Goal: Task Accomplishment & Management: Manage account settings

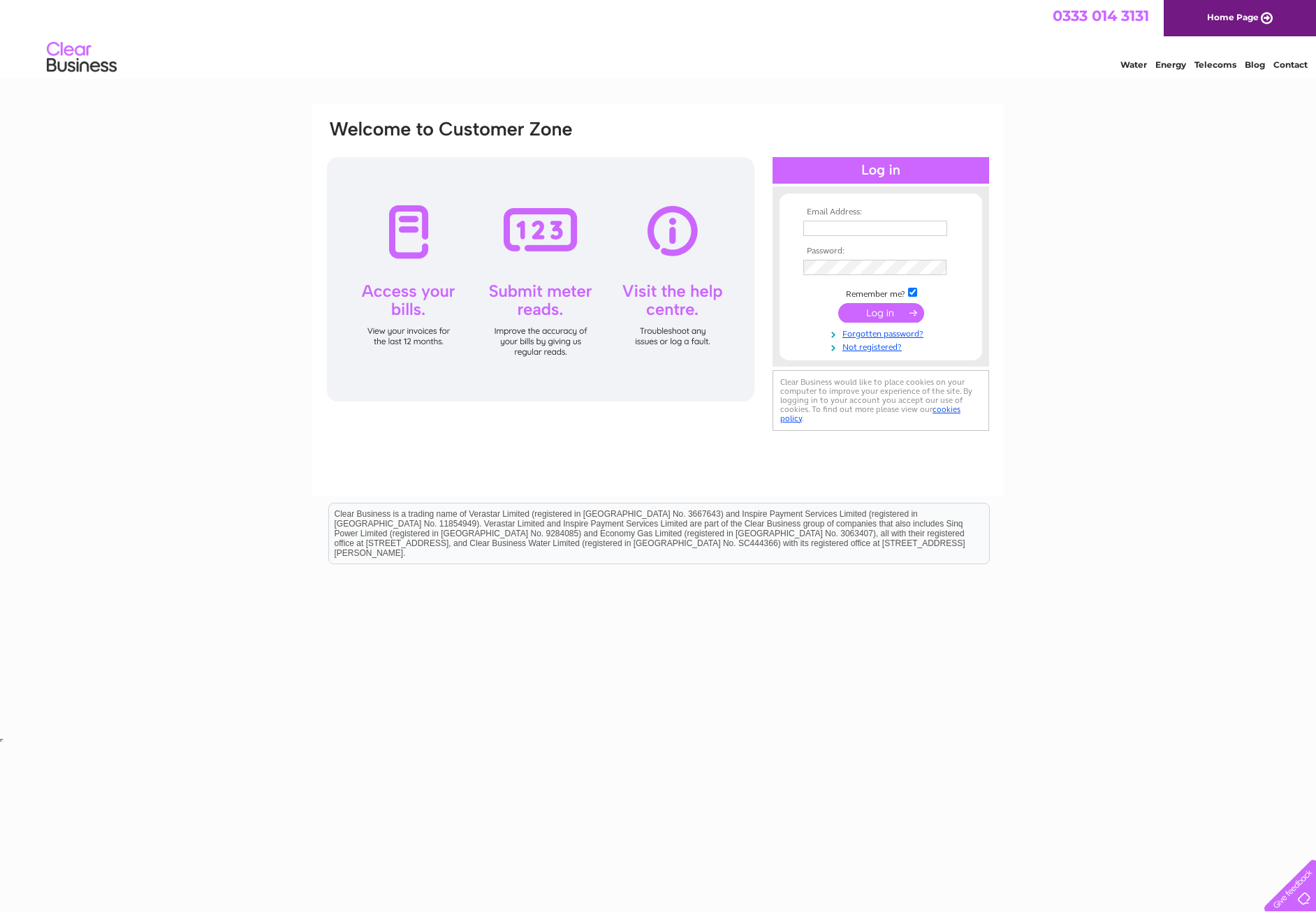
click at [408, 324] on div at bounding box center [540, 279] width 427 height 245
click at [816, 228] on input "text" at bounding box center [875, 229] width 145 height 17
type input "[PERSON_NAME][EMAIL_ADDRESS][DOMAIN_NAME]"
click at [890, 318] on input "submit" at bounding box center [880, 312] width 86 height 20
click at [883, 312] on input "submit" at bounding box center [880, 314] width 86 height 20
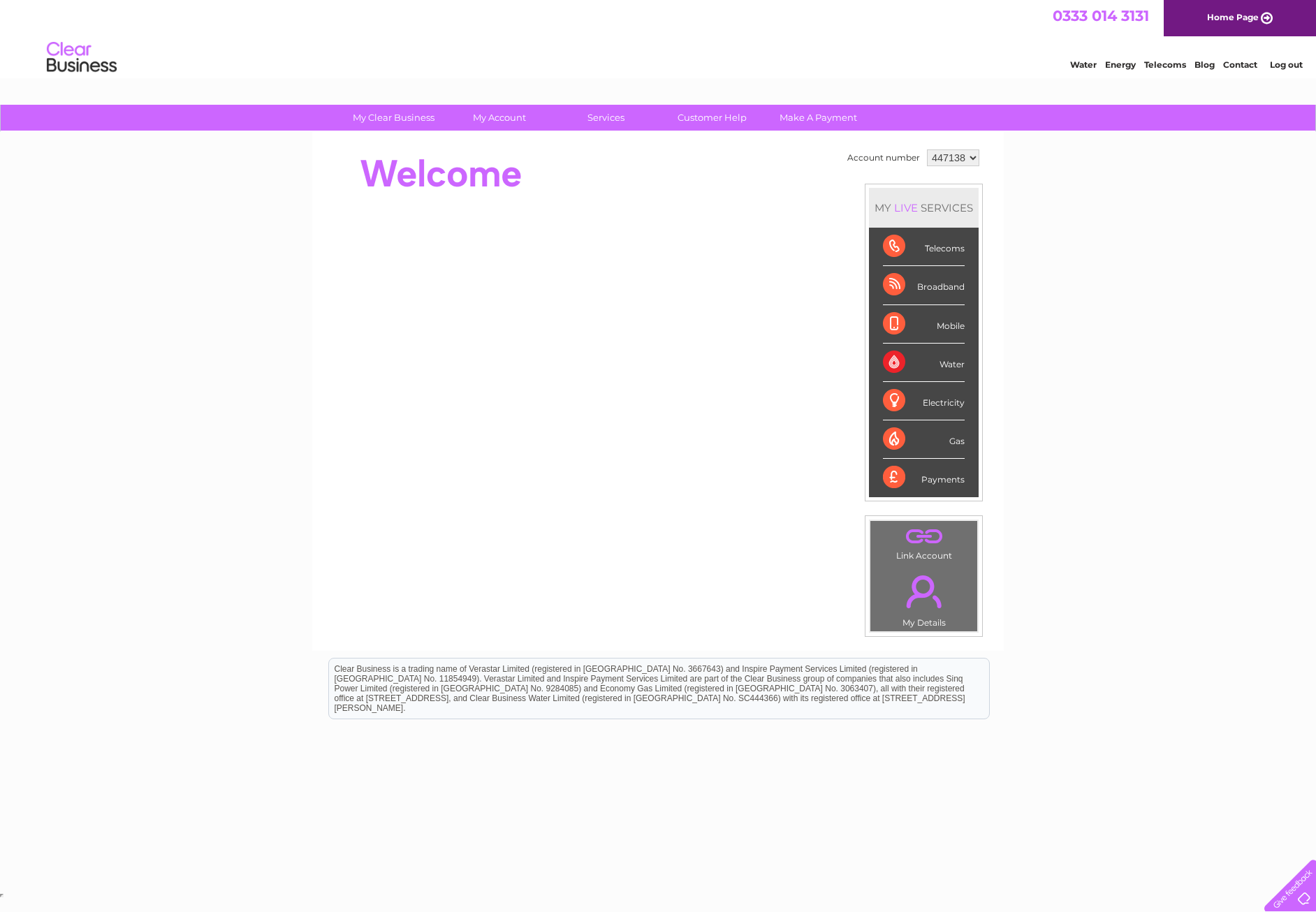
click at [891, 367] on div "Water" at bounding box center [924, 363] width 82 height 38
click at [943, 364] on div "Water" at bounding box center [924, 363] width 82 height 38
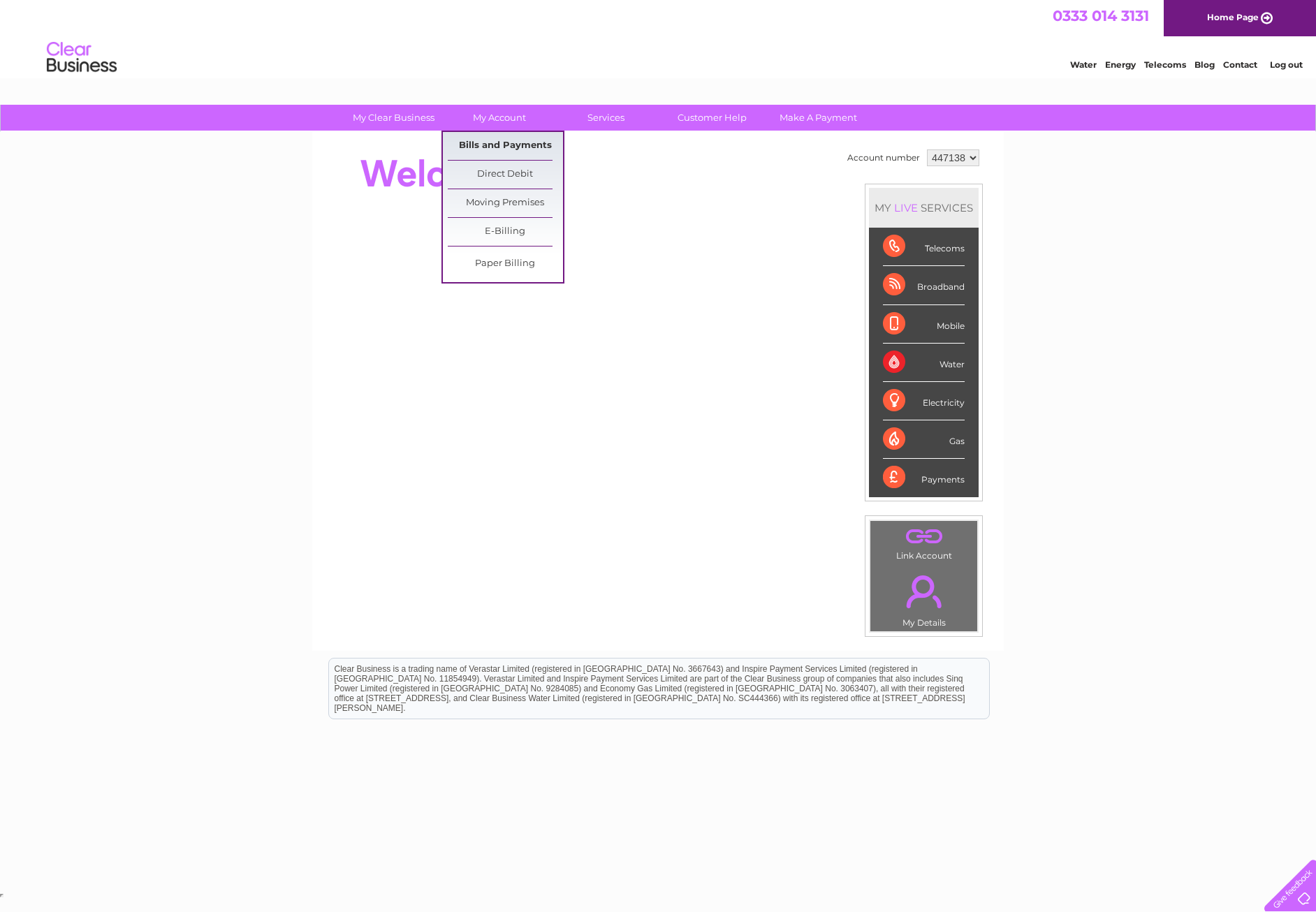
click at [494, 140] on link "Bills and Payments" at bounding box center [505, 145] width 115 height 28
click at [494, 144] on link "Bills and Payments" at bounding box center [505, 145] width 115 height 28
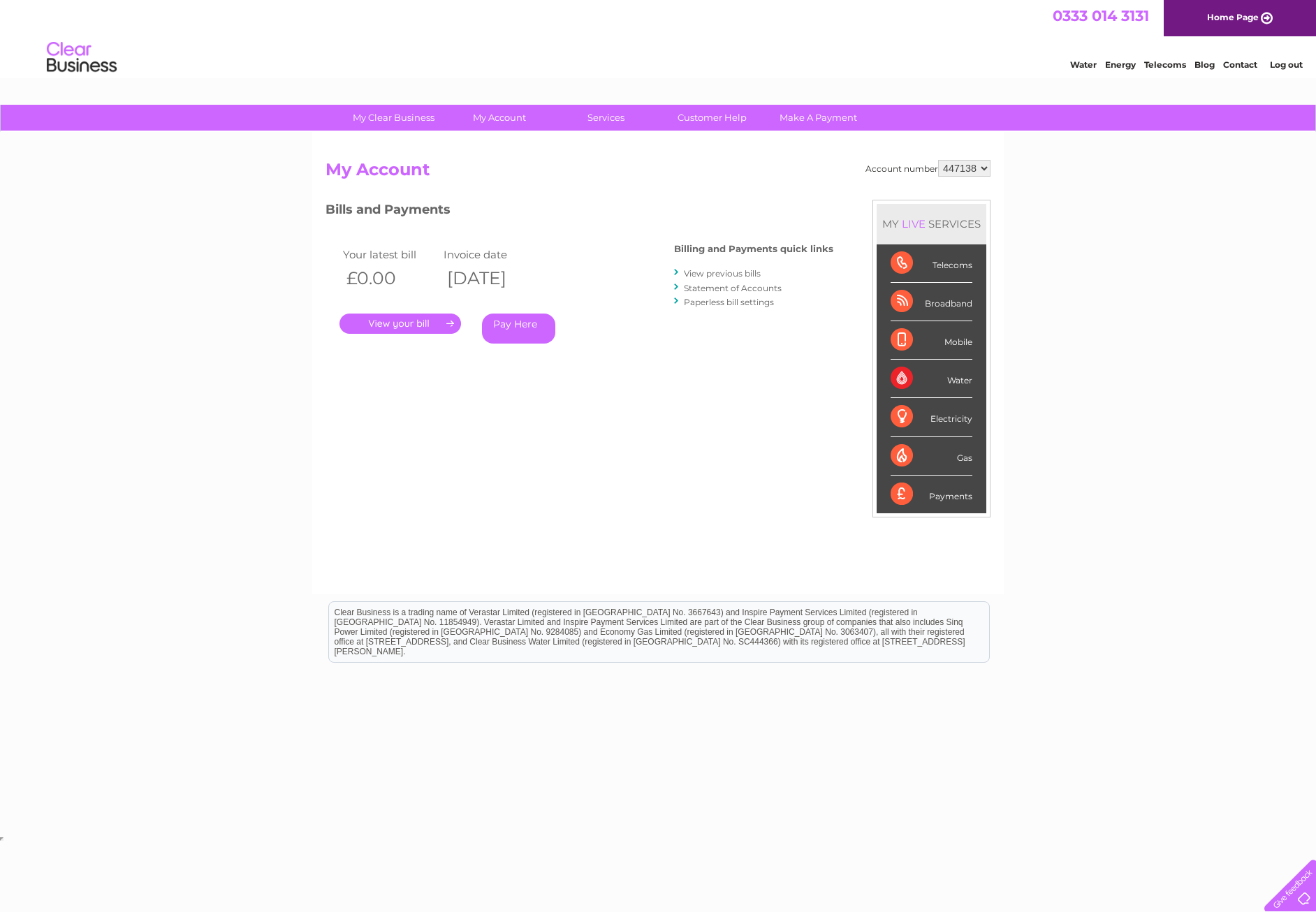
click at [706, 274] on link "View previous bills" at bounding box center [722, 273] width 76 height 10
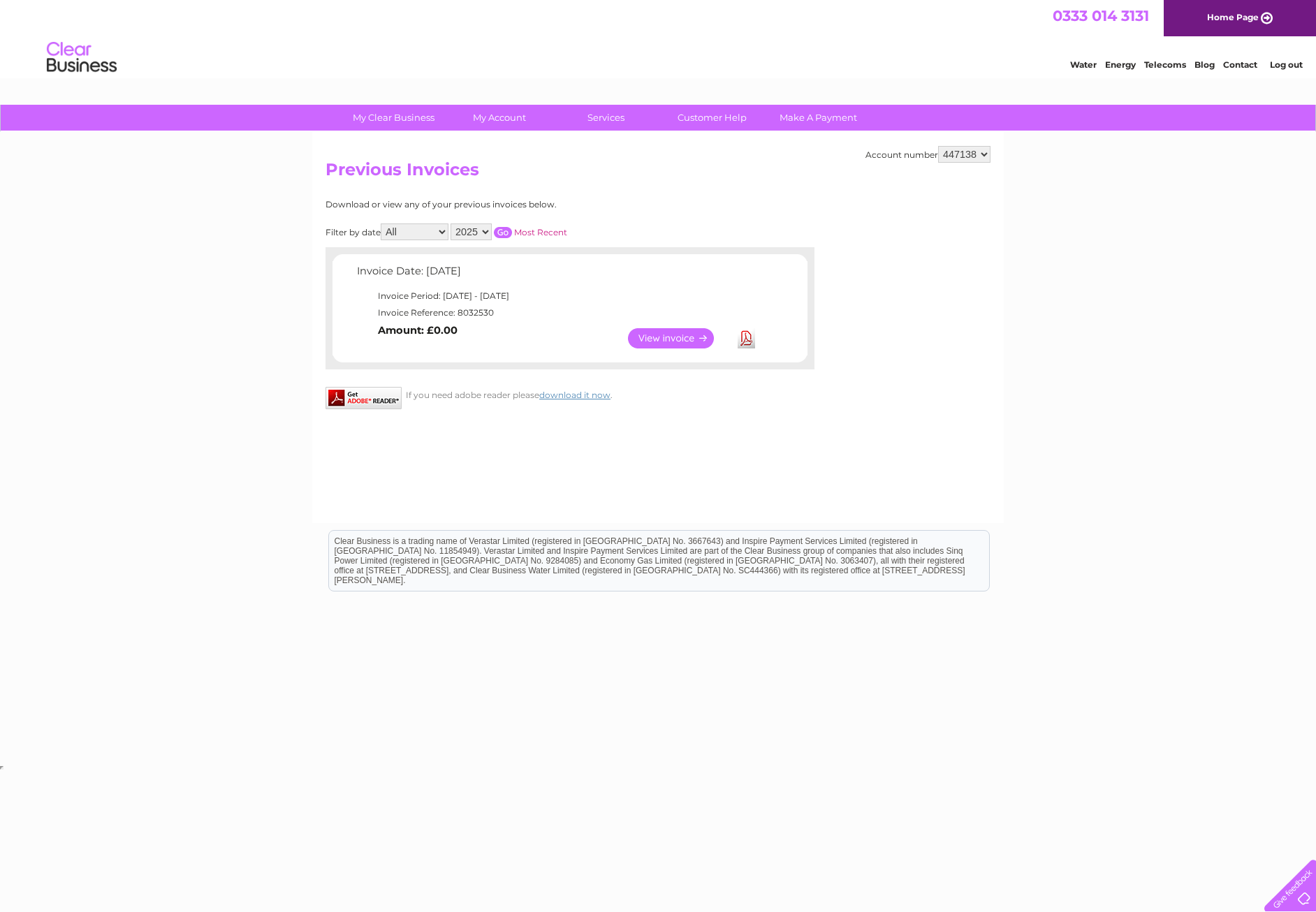
click at [657, 341] on link "View" at bounding box center [678, 339] width 103 height 20
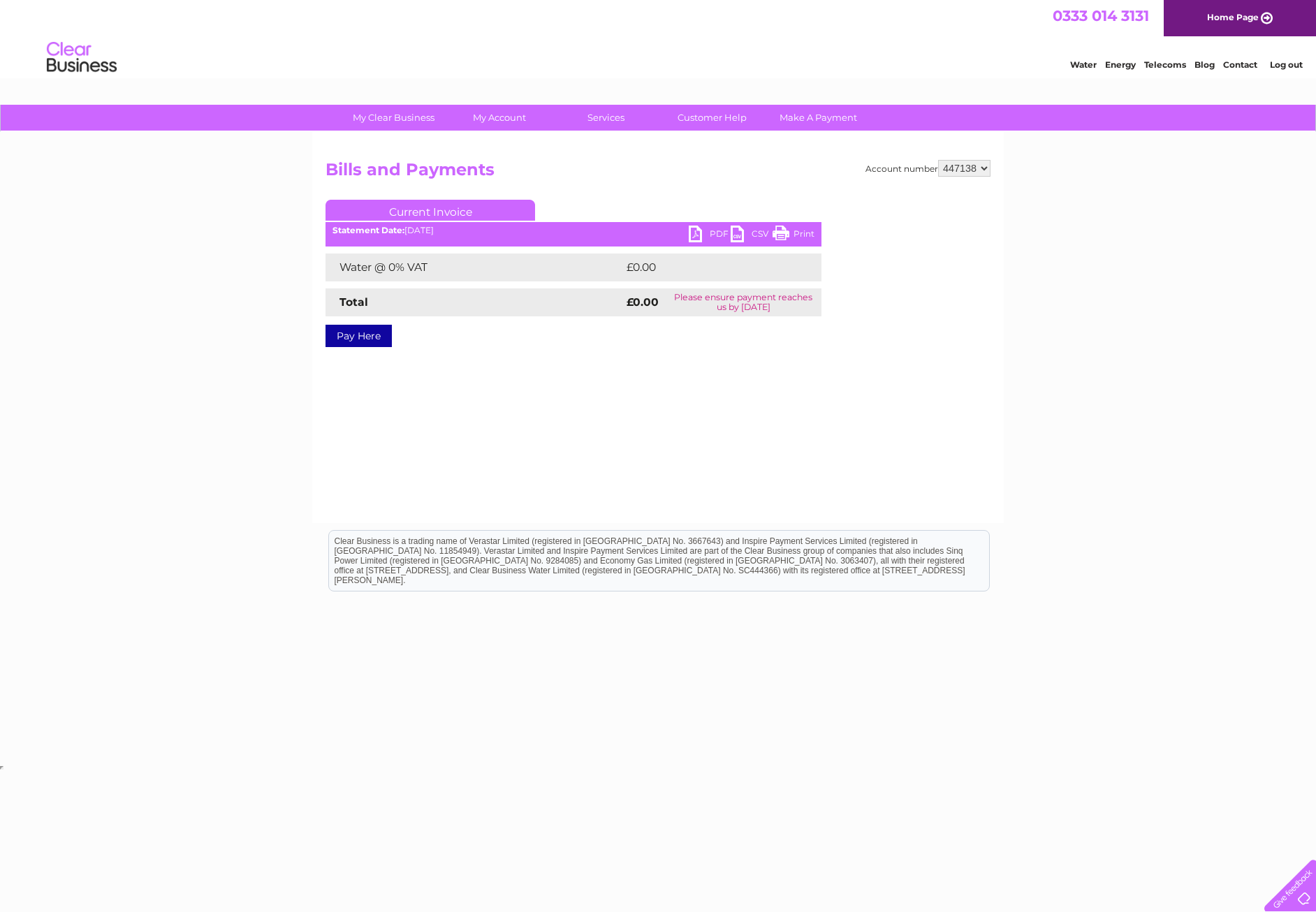
click at [704, 235] on link "PDF" at bounding box center [709, 236] width 42 height 20
click at [711, 232] on link "PDF" at bounding box center [709, 236] width 42 height 20
